Goal: Task Accomplishment & Management: Manage account settings

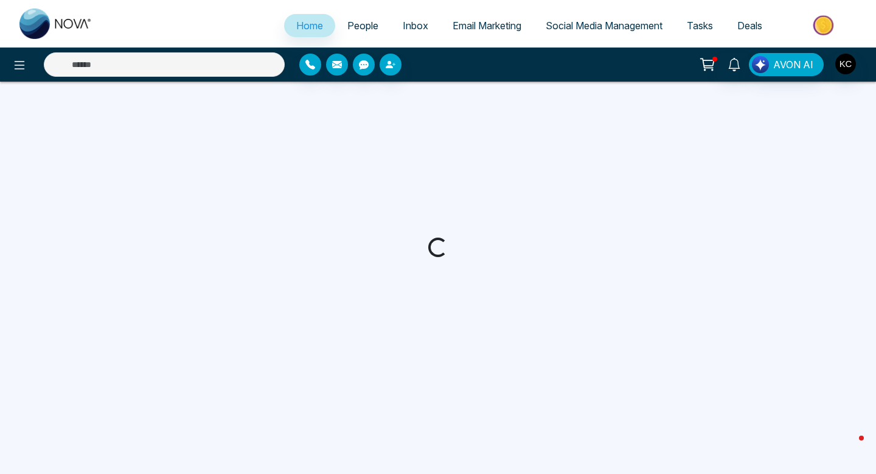
select select "*"
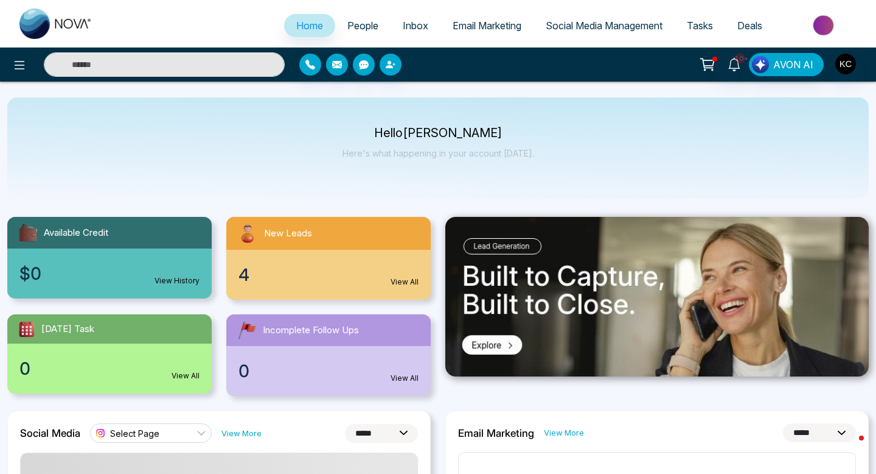
click at [404, 281] on link "View All" at bounding box center [405, 281] width 28 height 11
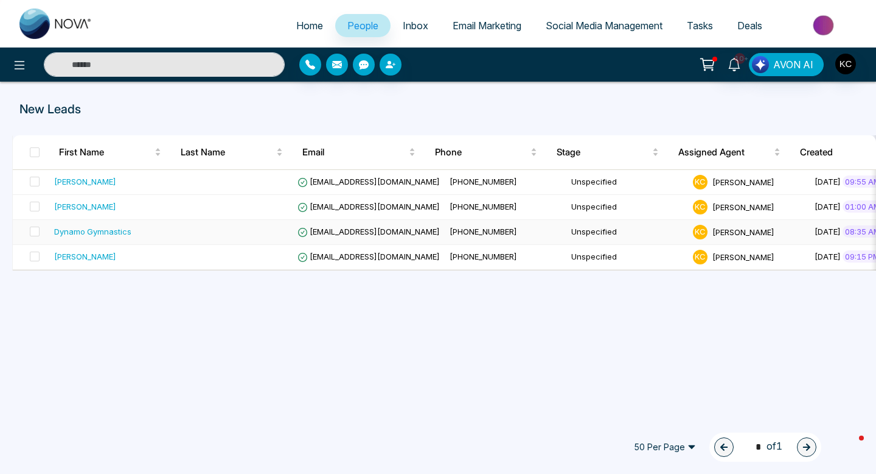
click at [161, 232] on div "Dynamo Gymnastics" at bounding box center [110, 231] width 112 height 12
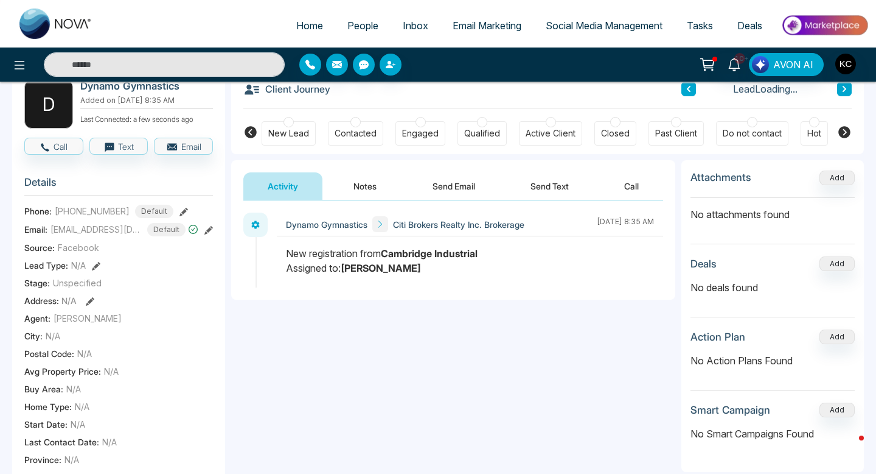
scroll to position [74, 0]
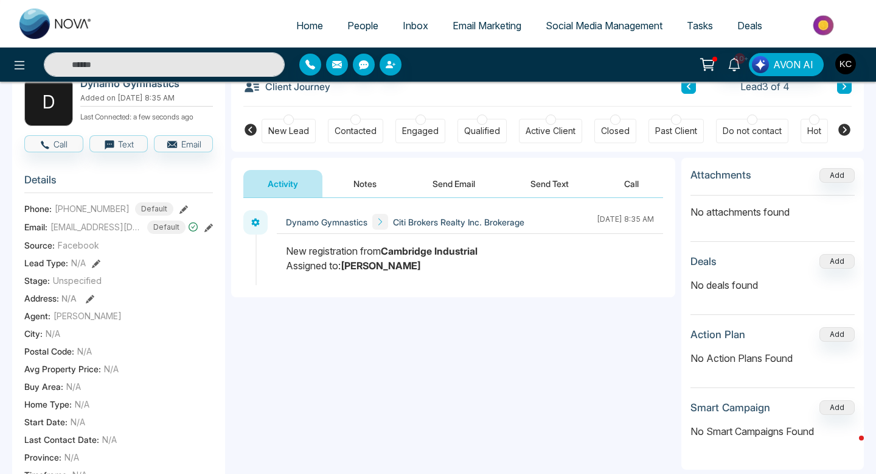
click at [364, 181] on button "Notes" at bounding box center [365, 183] width 72 height 27
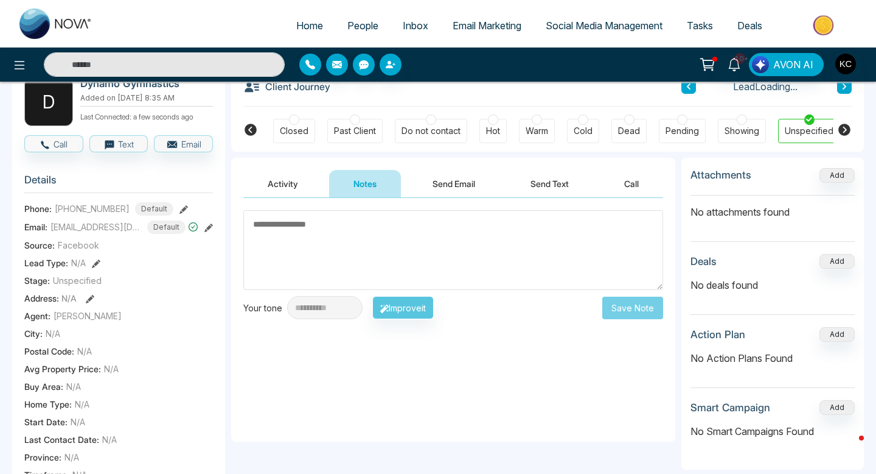
scroll to position [0, 327]
click at [285, 185] on button "Activity" at bounding box center [282, 183] width 79 height 27
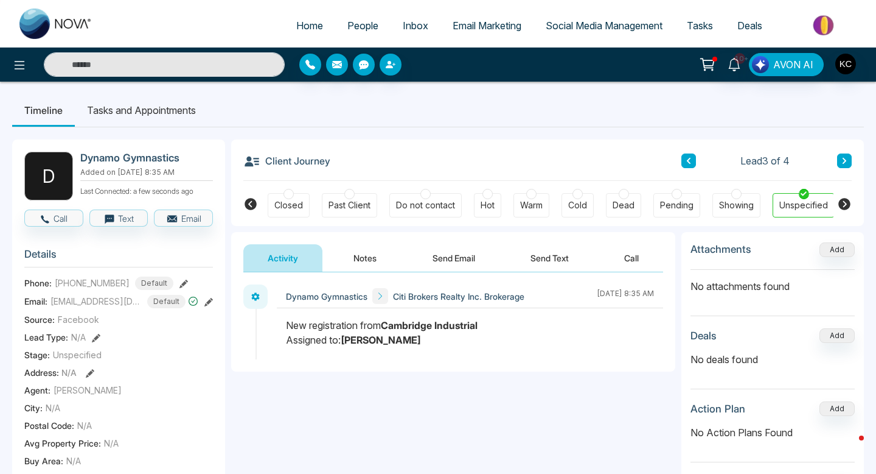
click at [250, 200] on icon at bounding box center [251, 204] width 12 height 12
click at [508, 192] on div at bounding box center [510, 194] width 10 height 10
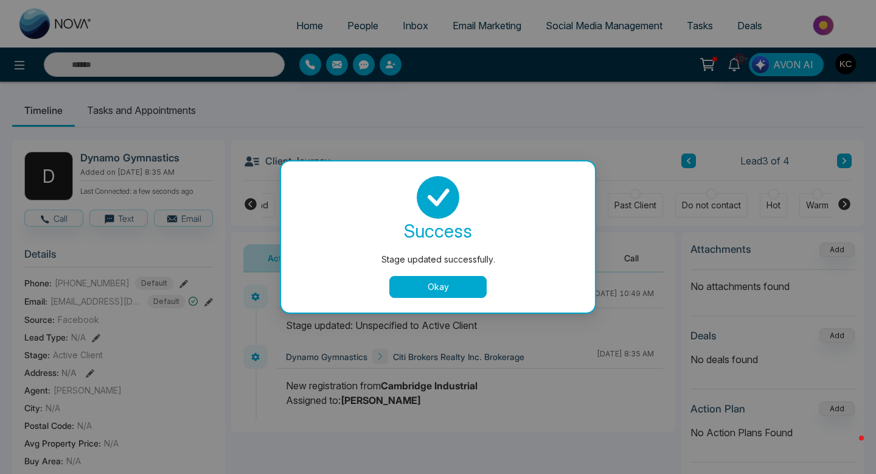
click at [432, 287] on button "Okay" at bounding box center [438, 287] width 97 height 22
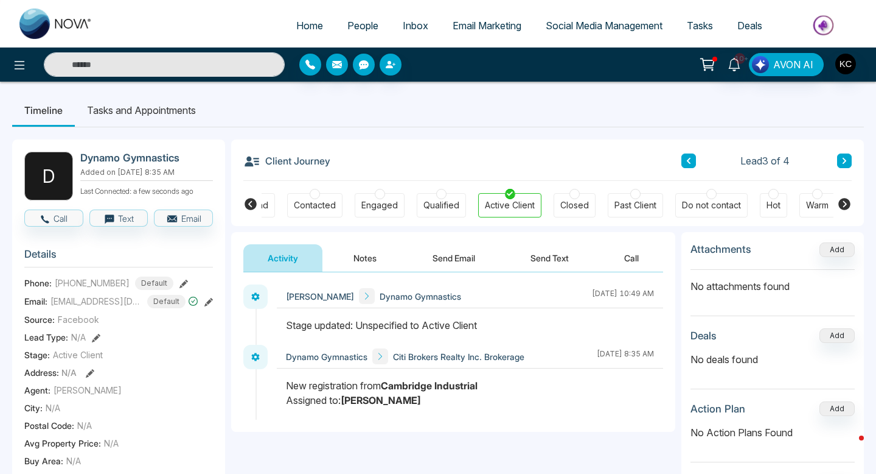
click at [379, 194] on div at bounding box center [380, 194] width 10 height 10
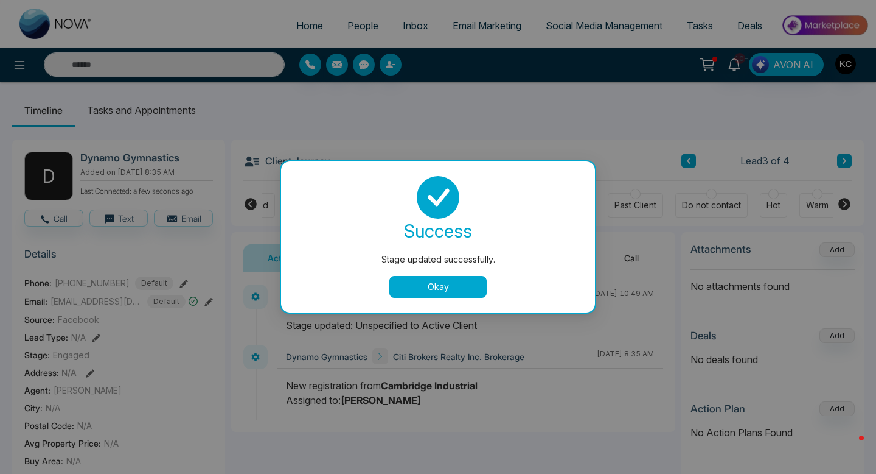
click at [418, 289] on button "Okay" at bounding box center [438, 287] width 97 height 22
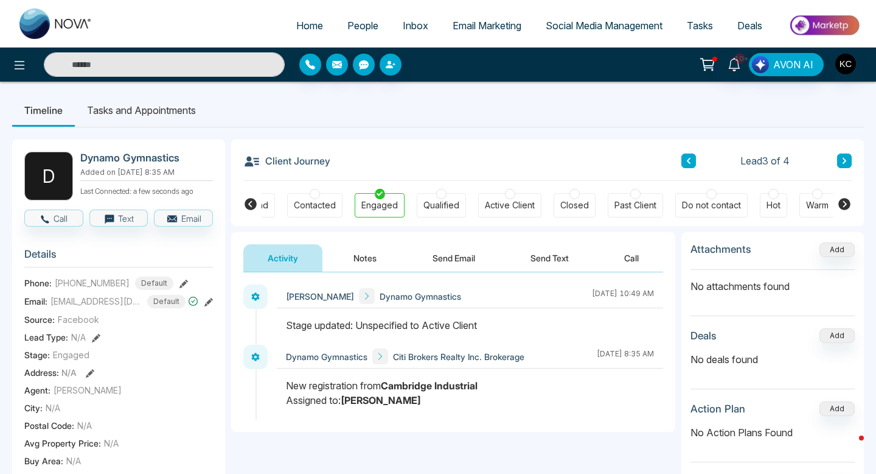
click at [366, 262] on button "Notes" at bounding box center [365, 257] width 72 height 27
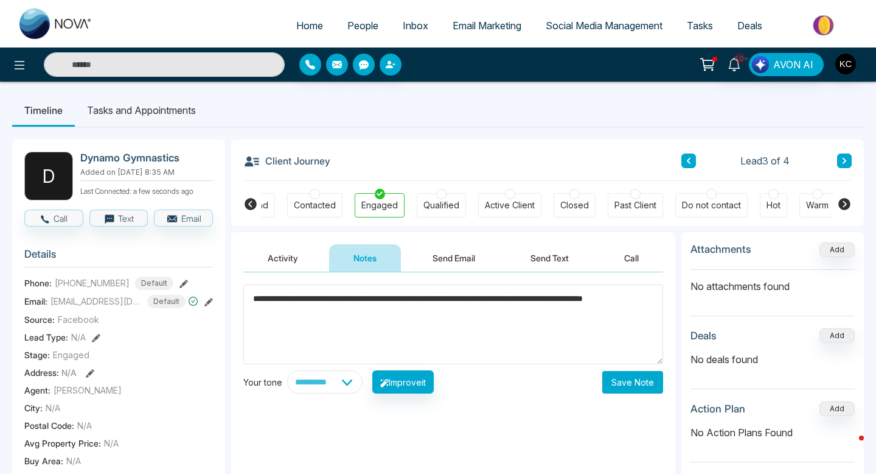
type textarea "**********"
click at [633, 380] on button "Save Note" at bounding box center [633, 382] width 61 height 23
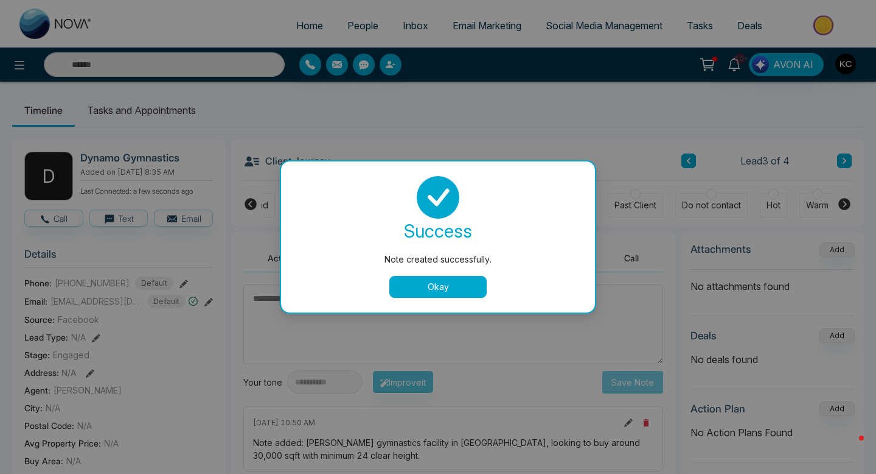
click at [411, 287] on button "Okay" at bounding box center [438, 287] width 97 height 22
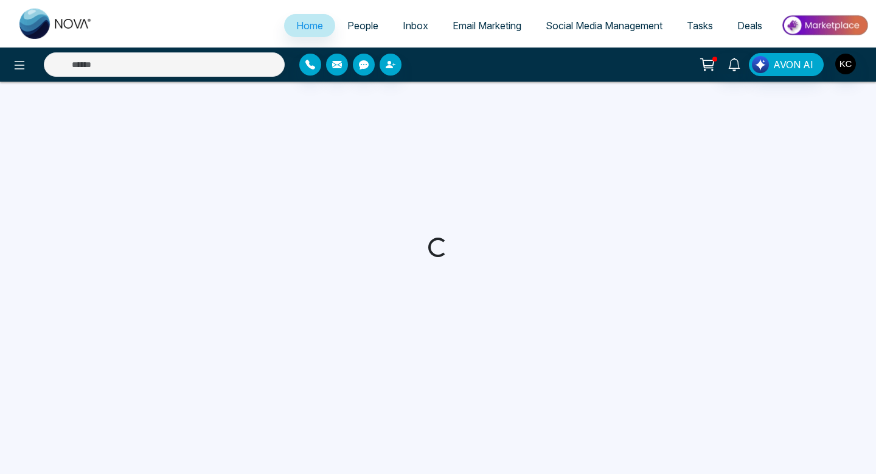
select select "*"
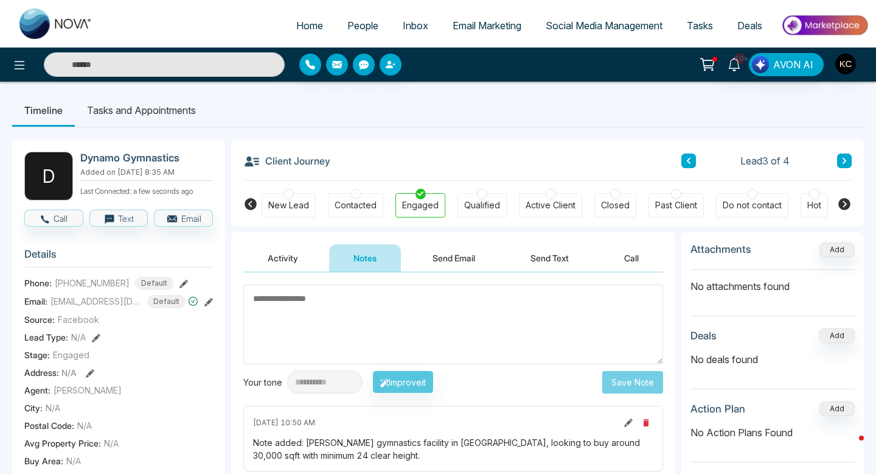
click at [289, 15] on link "Home" at bounding box center [309, 25] width 51 height 23
select select "*"
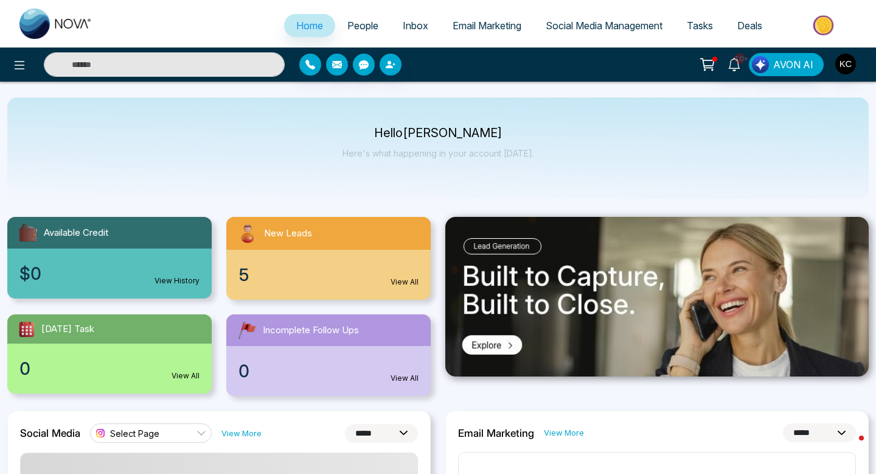
click at [404, 281] on link "View All" at bounding box center [405, 281] width 28 height 11
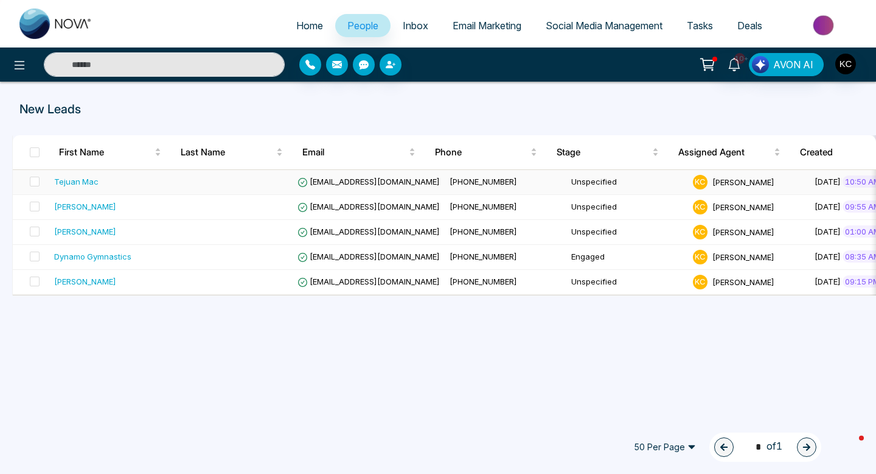
click at [164, 182] on div "Tejuan Mac" at bounding box center [110, 181] width 112 height 12
